Goal: Task Accomplishment & Management: Manage account settings

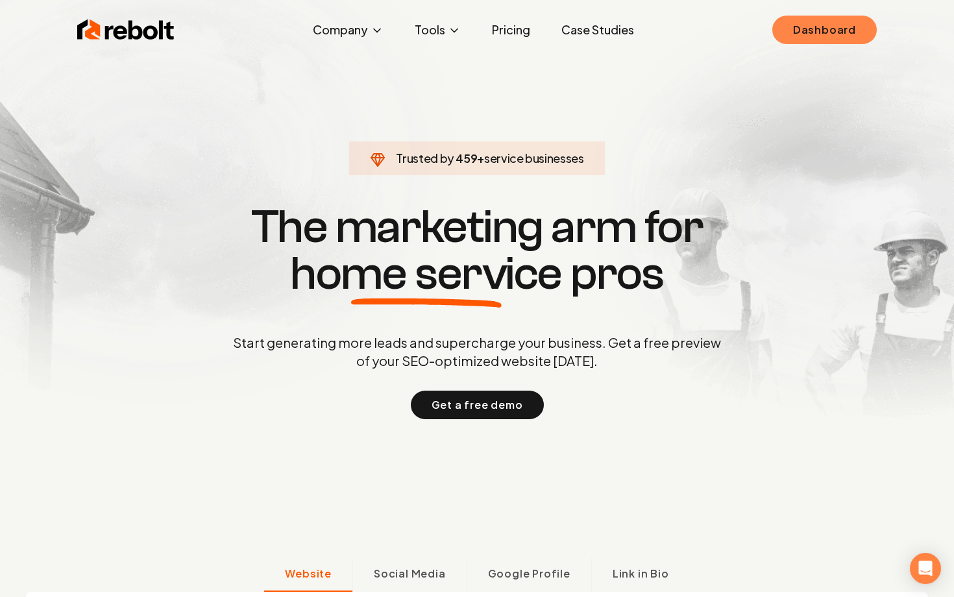
click at [847, 29] on link "Dashboard" at bounding box center [824, 30] width 104 height 29
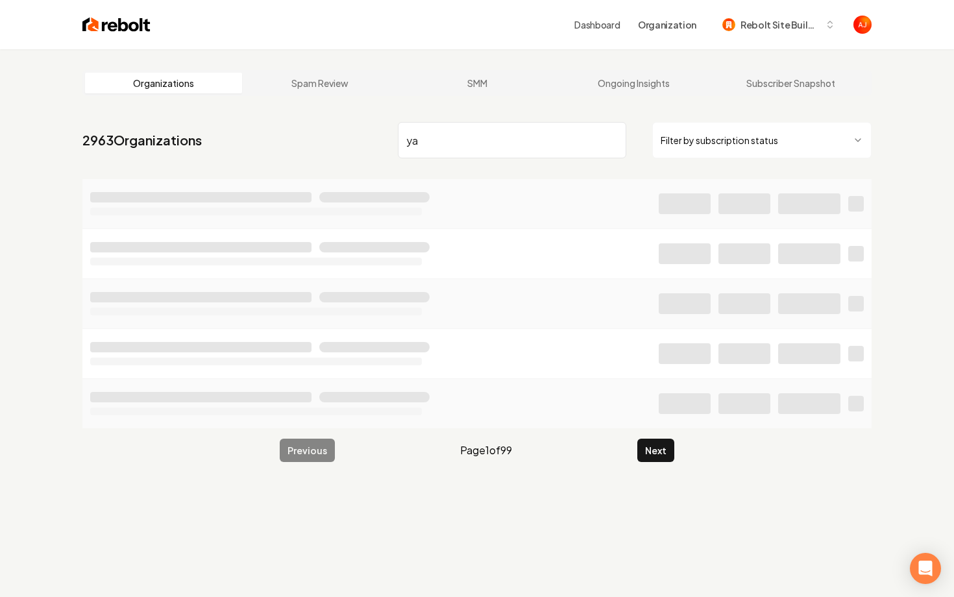
type input "y"
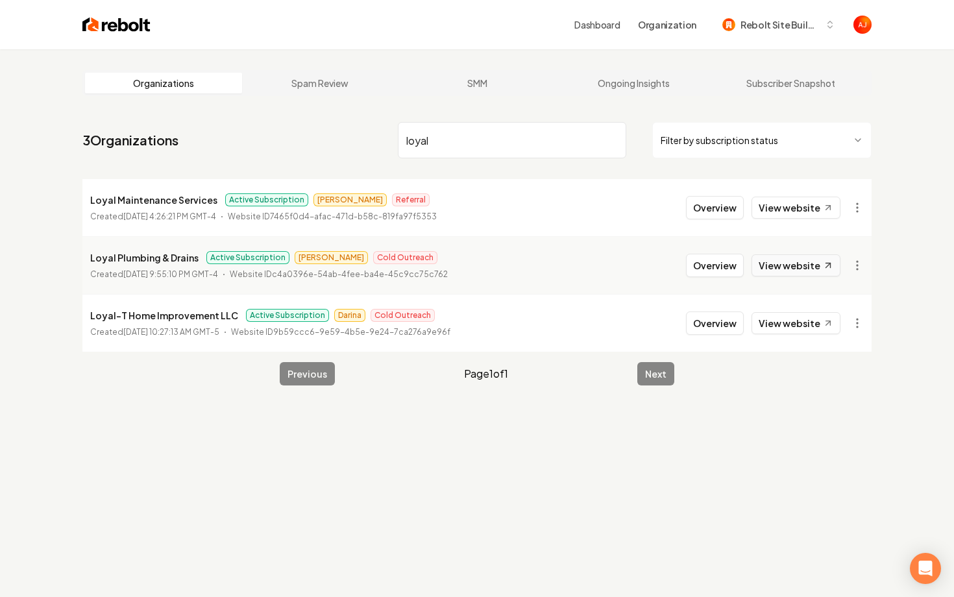
type input "loyal"
click at [781, 259] on link "View website" at bounding box center [795, 265] width 89 height 22
click at [781, 262] on link "View website" at bounding box center [795, 265] width 89 height 22
click at [711, 268] on button "Overview" at bounding box center [715, 265] width 58 height 23
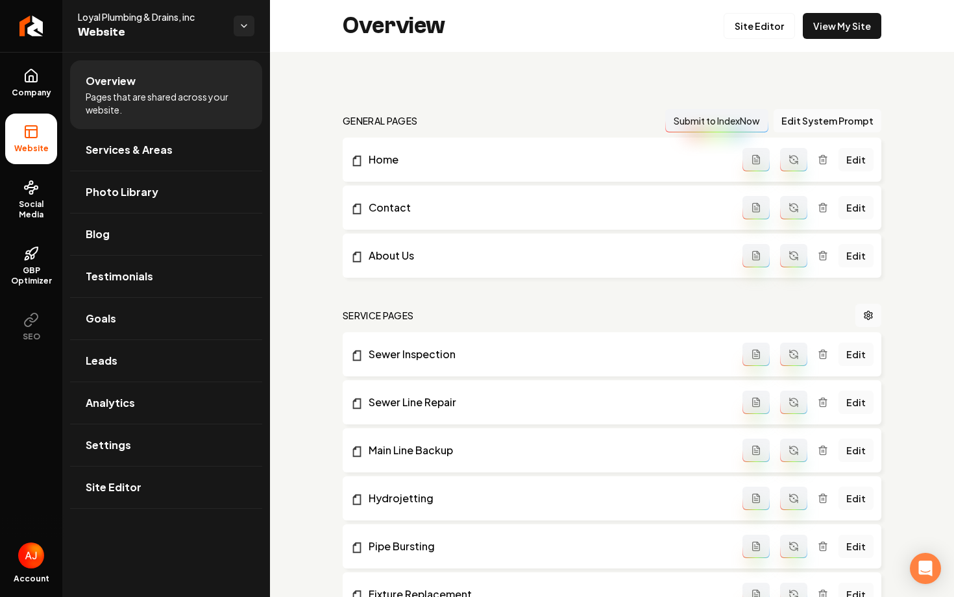
click at [132, 99] on span "Pages that are shared across your website." at bounding box center [166, 103] width 161 height 26
click at [23, 212] on span "Social Media" at bounding box center [31, 209] width 52 height 21
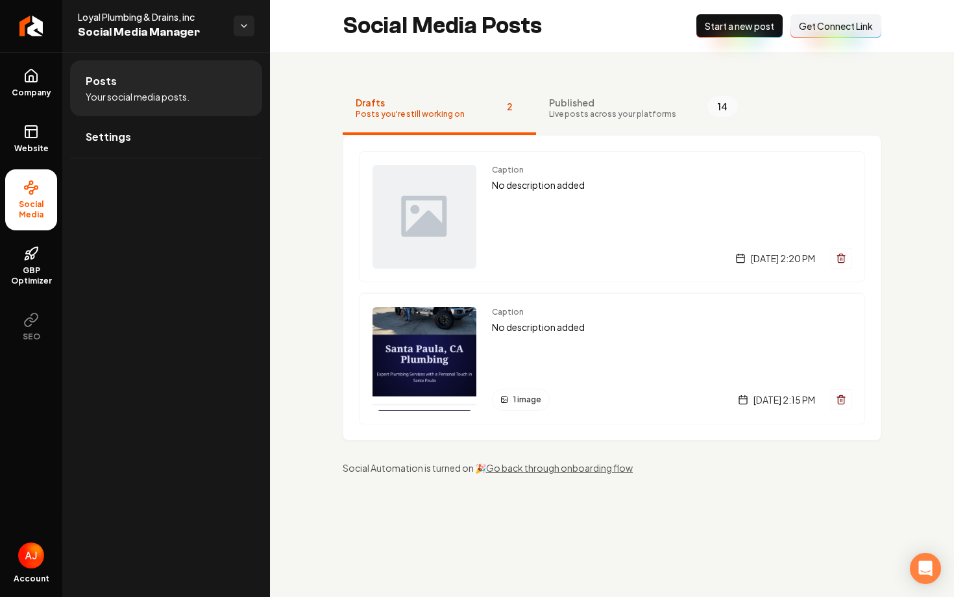
click at [849, 19] on span "Get Connect Link" at bounding box center [836, 25] width 74 height 13
click at [115, 145] on link "Settings" at bounding box center [166, 137] width 192 height 42
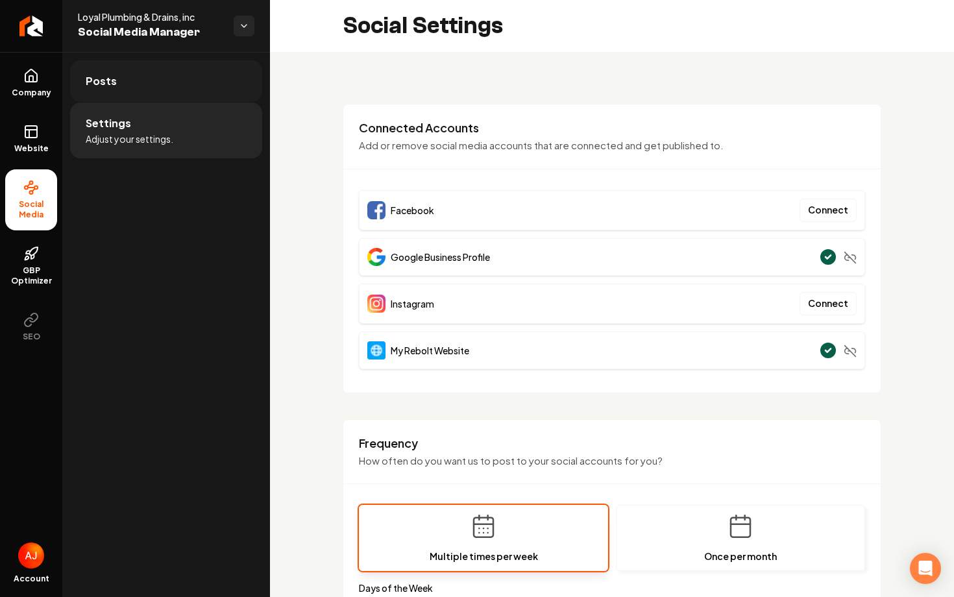
click at [136, 95] on link "Posts" at bounding box center [166, 81] width 192 height 42
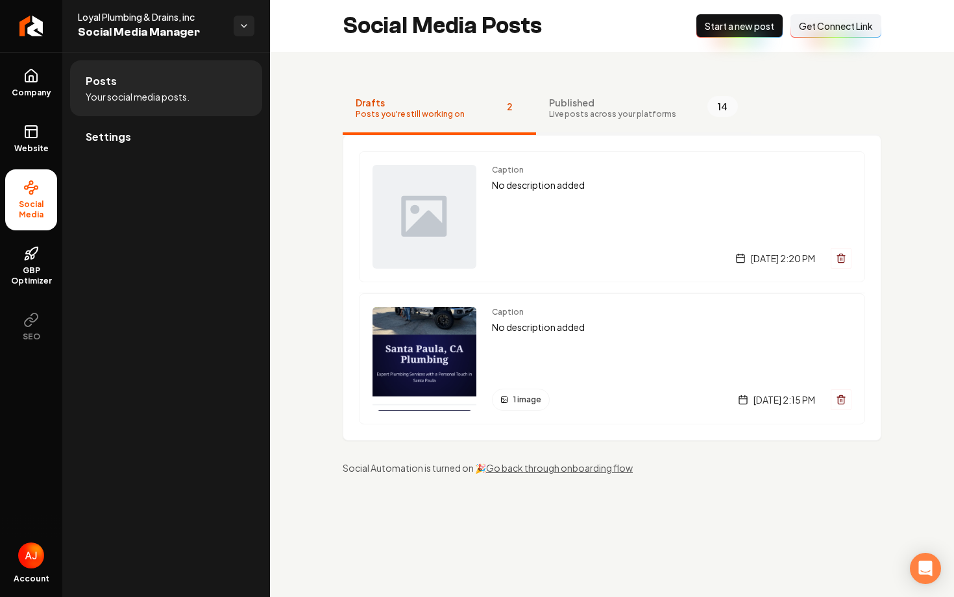
click at [559, 97] on span "Published" at bounding box center [612, 102] width 127 height 13
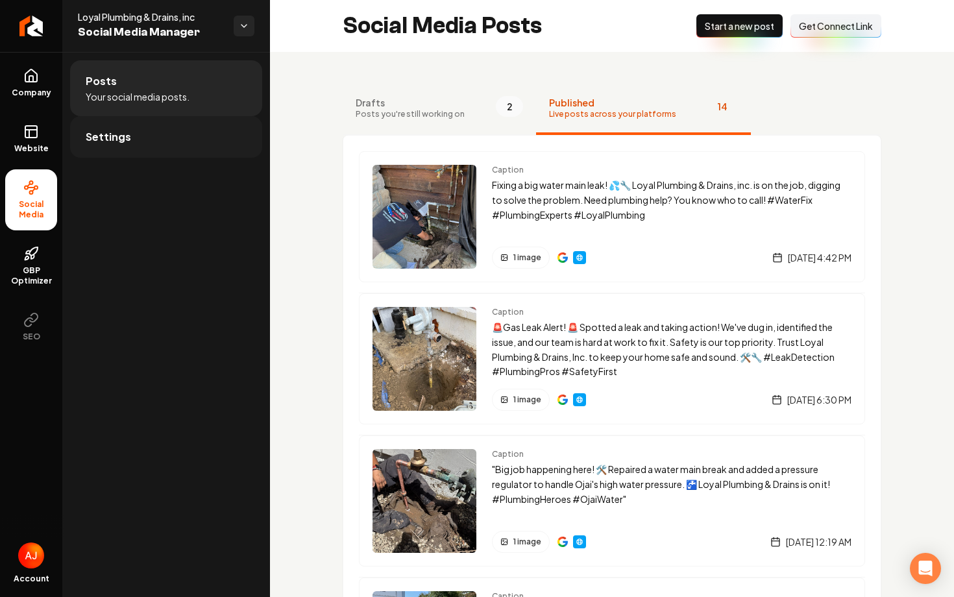
click at [112, 143] on span "Settings" at bounding box center [108, 137] width 45 height 16
